Goal: Task Accomplishment & Management: Use online tool/utility

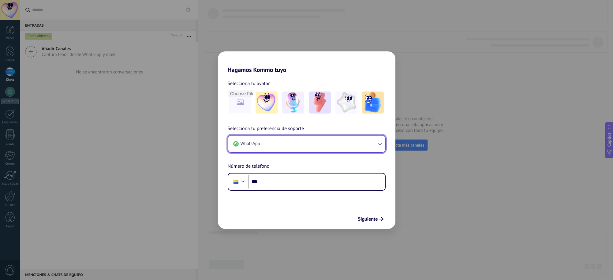
click at [290, 144] on button "WhatsApp" at bounding box center [306, 144] width 157 height 17
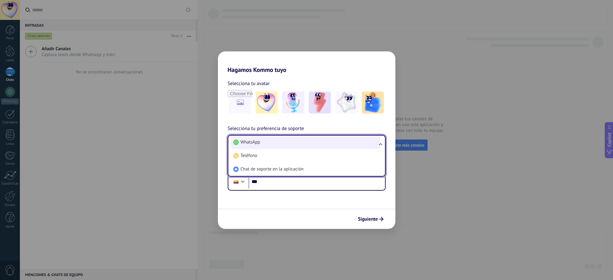
click at [288, 144] on li "WhatsApp" at bounding box center [305, 142] width 149 height 13
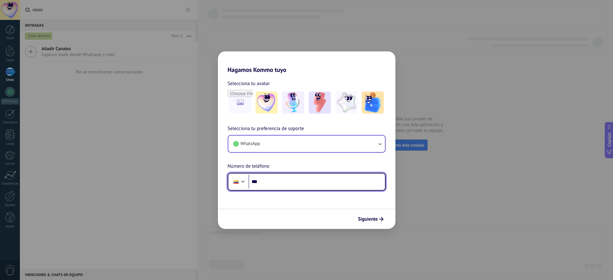
click at [288, 188] on input "***" at bounding box center [317, 182] width 137 height 14
type input "**********"
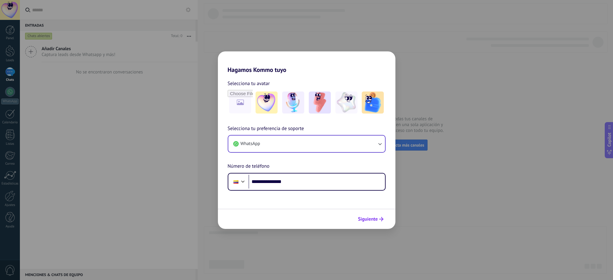
click at [370, 217] on span "Siguiente" at bounding box center [368, 219] width 20 height 4
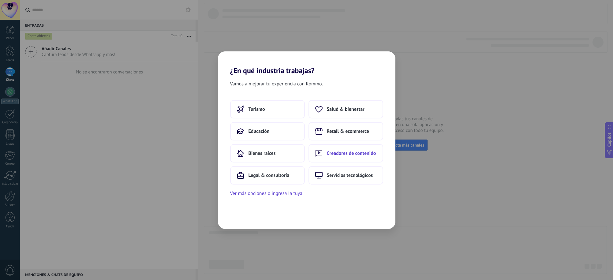
click at [338, 151] on span "Creadores de contenido" at bounding box center [351, 153] width 49 height 6
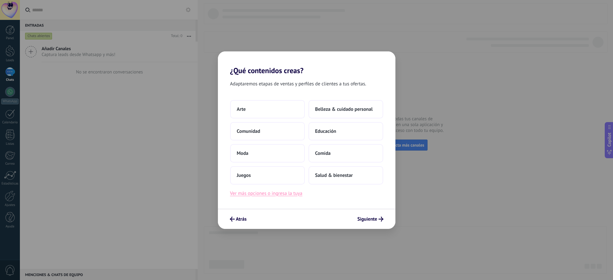
click at [277, 193] on button "Ver más opciones o ingresa la tuya" at bounding box center [266, 193] width 72 height 8
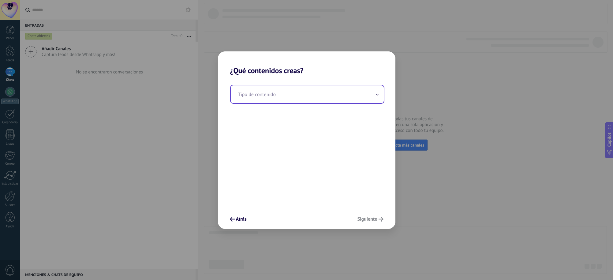
click at [275, 93] on input "text" at bounding box center [307, 94] width 153 height 18
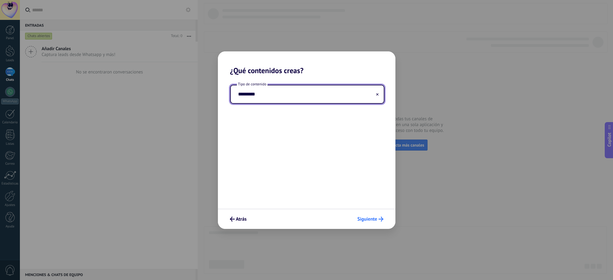
type input "*********"
click at [368, 215] on button "Siguiente" at bounding box center [371, 219] width 32 height 10
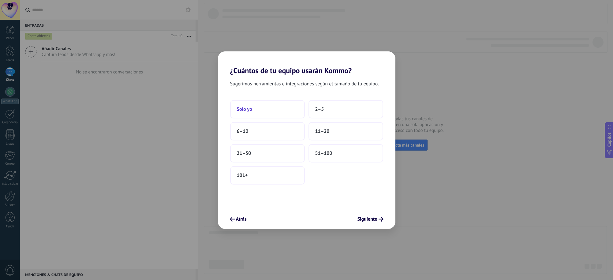
click at [277, 107] on button "Solo yo" at bounding box center [267, 109] width 75 height 18
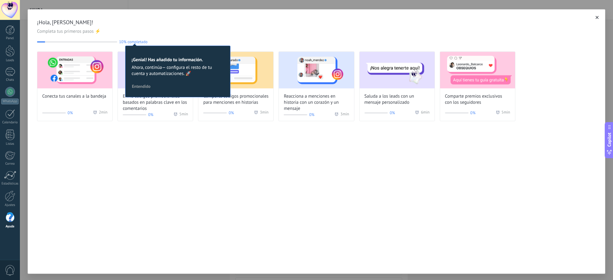
click at [142, 84] on span "Entendido" at bounding box center [141, 86] width 19 height 4
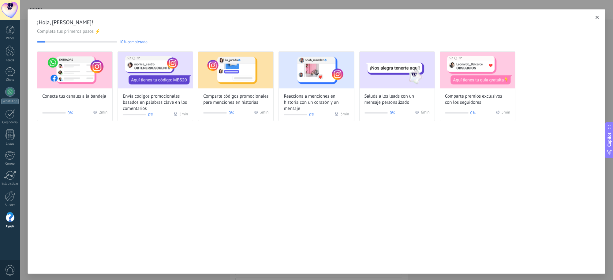
click at [65, 70] on img at bounding box center [74, 70] width 75 height 37
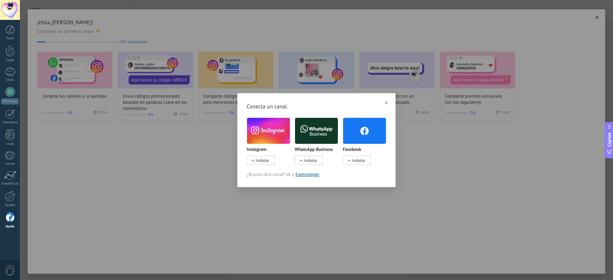
click at [260, 160] on span "Instalar" at bounding box center [263, 161] width 14 height 6
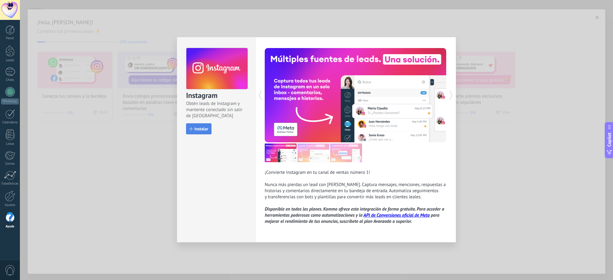
click at [195, 130] on span "Instalar" at bounding box center [201, 129] width 14 height 4
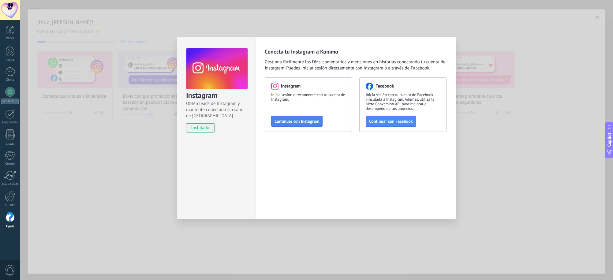
click at [297, 122] on span "Continuar con Instagram" at bounding box center [297, 121] width 45 height 4
click at [387, 123] on span "Continuar con Facebook" at bounding box center [391, 121] width 44 height 4
click at [388, 122] on span "Continuar con Facebook" at bounding box center [391, 121] width 44 height 4
click at [401, 121] on span "Continuar con Facebook" at bounding box center [391, 121] width 44 height 4
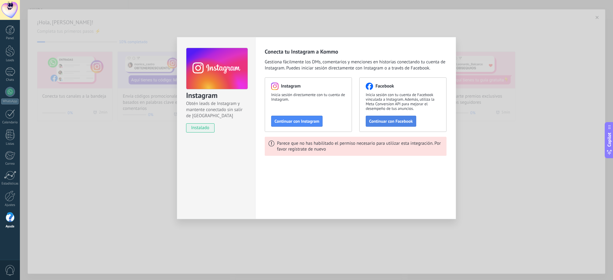
click at [387, 124] on button "Continuar con Facebook" at bounding box center [391, 121] width 50 height 11
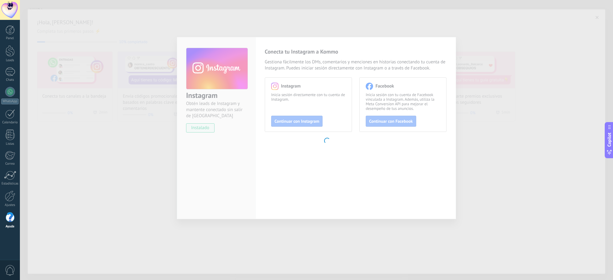
drag, startPoint x: 166, startPoint y: 113, endPoint x: 169, endPoint y: 107, distance: 7.0
click at [166, 111] on body ".abecls-1,.abecls-2{fill-rule:evenodd}.abecls-2{fill:#fff} .abhcls-1{fill:none}…" at bounding box center [306, 140] width 613 height 280
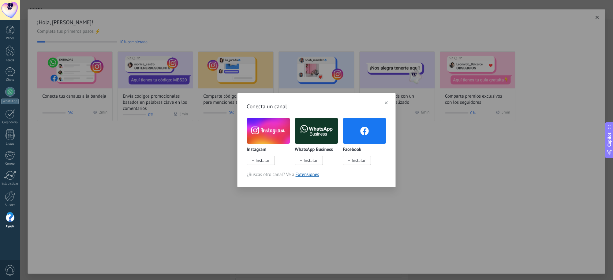
click at [370, 127] on img at bounding box center [364, 130] width 43 height 29
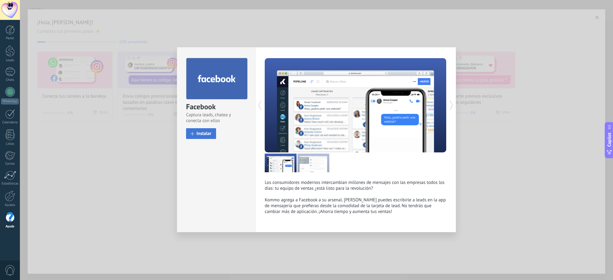
click at [208, 133] on span "Instalar" at bounding box center [203, 133] width 15 height 5
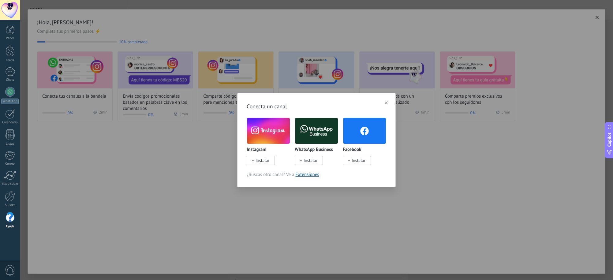
click at [321, 129] on img at bounding box center [316, 130] width 43 height 29
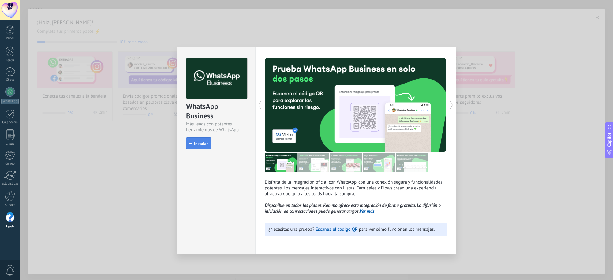
click at [203, 141] on span "Instalar" at bounding box center [201, 143] width 14 height 4
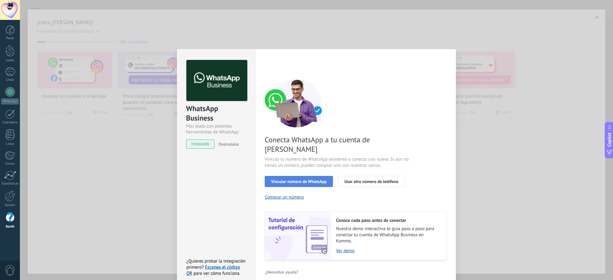
click at [309, 179] on span "Vincular número de WhatsApp" at bounding box center [298, 181] width 55 height 4
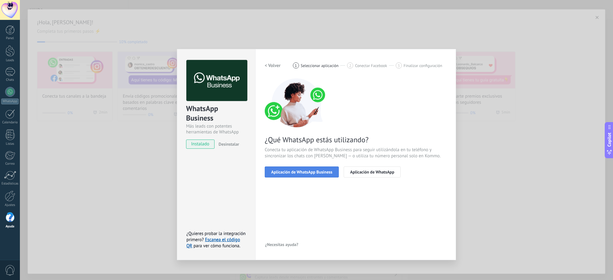
click at [305, 171] on span "Aplicación de WhatsApp Business" at bounding box center [301, 172] width 61 height 4
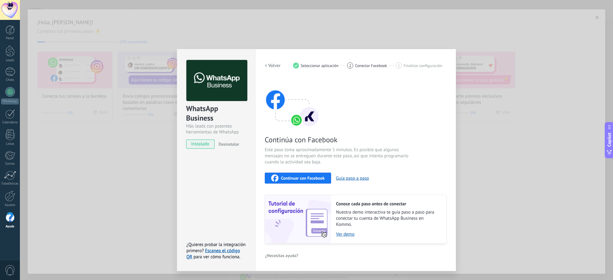
click at [301, 176] on span "Continuar con Facebook" at bounding box center [303, 178] width 44 height 4
